Goal: Task Accomplishment & Management: Manage account settings

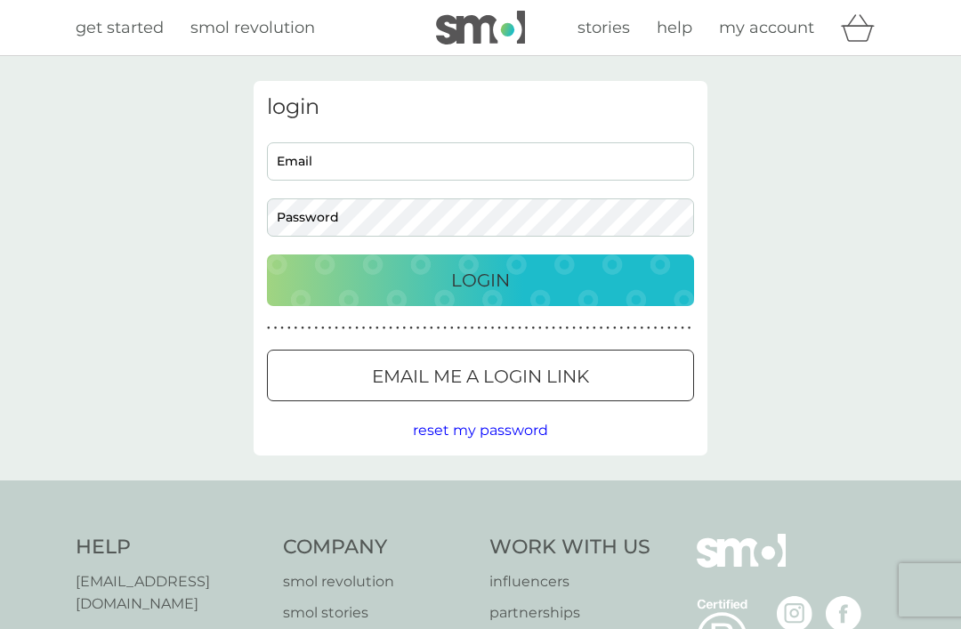
click at [343, 165] on input "Email" at bounding box center [480, 161] width 427 height 38
type input "shaun.vincent2020@outlook.com"
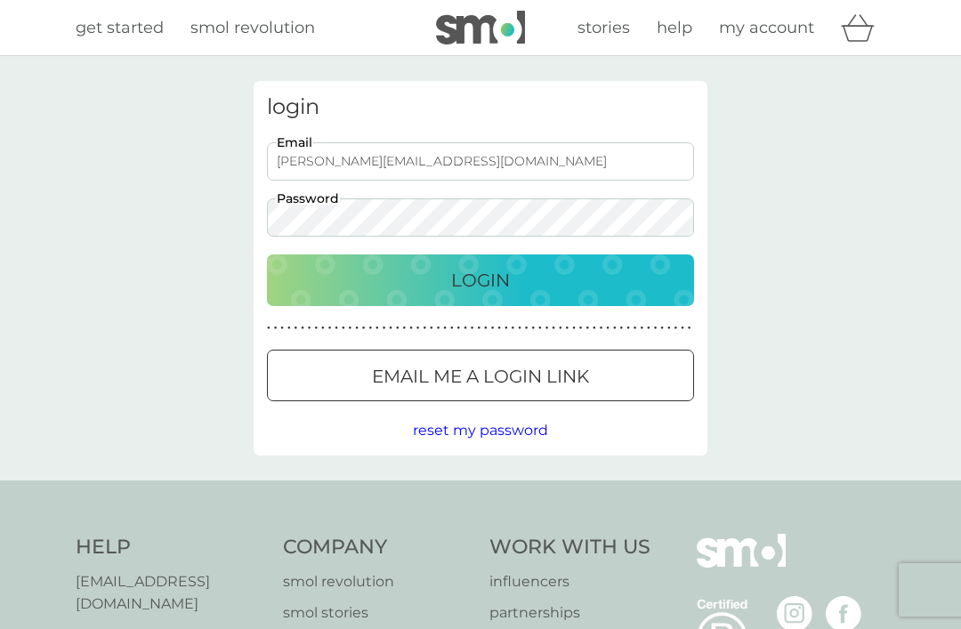
click at [481, 279] on button "Login" at bounding box center [480, 281] width 427 height 52
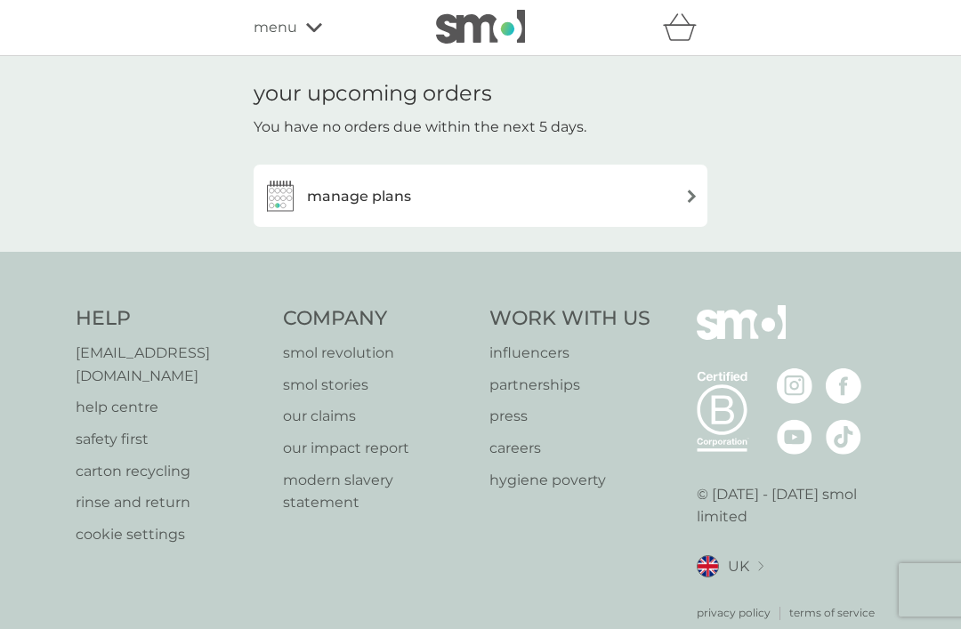
click at [380, 194] on h3 "manage plans" at bounding box center [359, 196] width 104 height 23
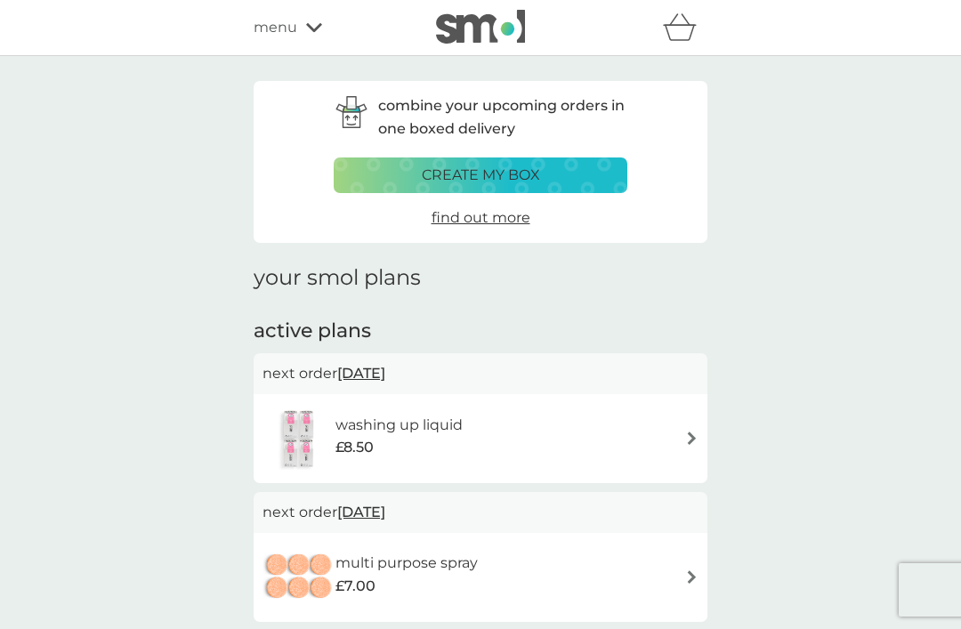
click at [313, 27] on icon at bounding box center [314, 27] width 16 height 11
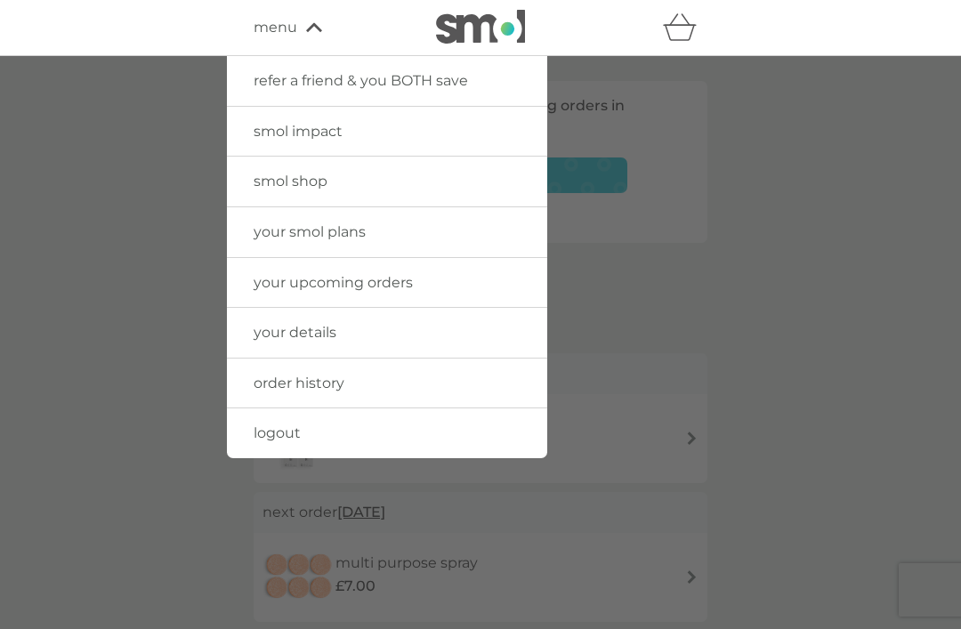
click at [284, 427] on span "logout" at bounding box center [277, 433] width 47 height 17
